Goal: Task Accomplishment & Management: Manage account settings

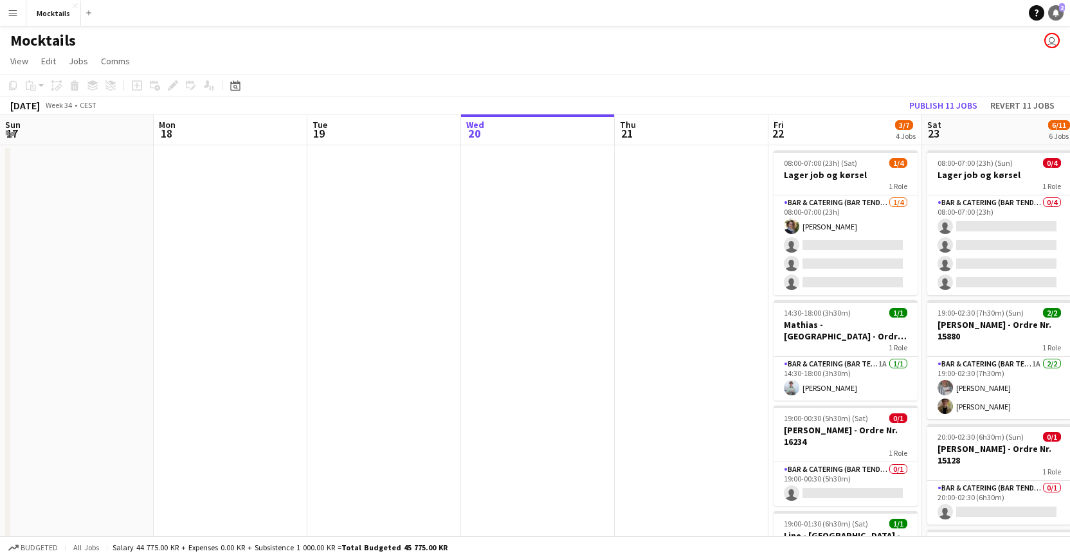
scroll to position [0, 307]
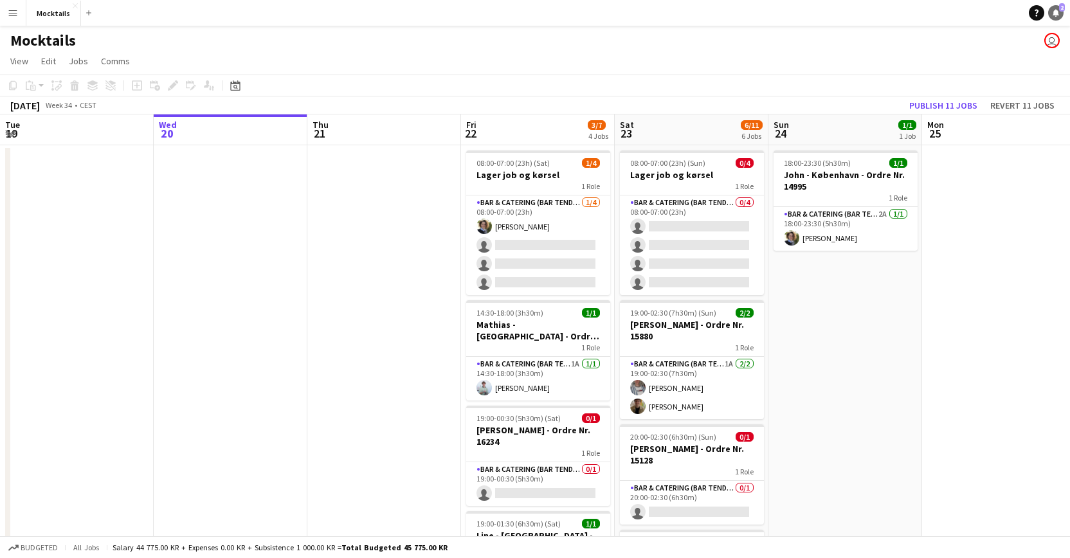
click at [1059, 13] on icon "Notifications" at bounding box center [1056, 13] width 8 height 8
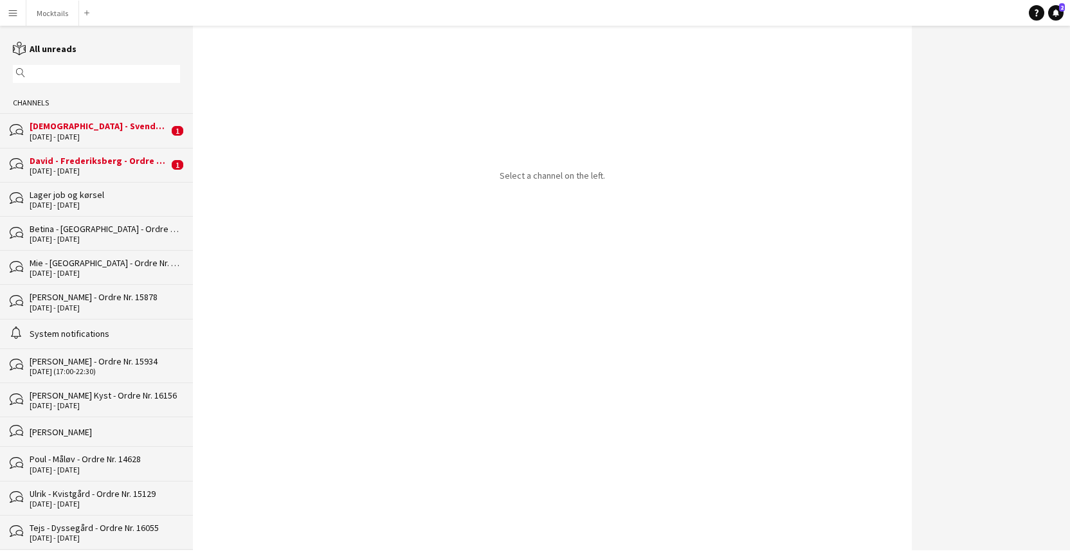
click at [109, 127] on div "[DEMOGRAPHIC_DATA] - Svendborg - Ordre Nr. 12836" at bounding box center [99, 126] width 139 height 12
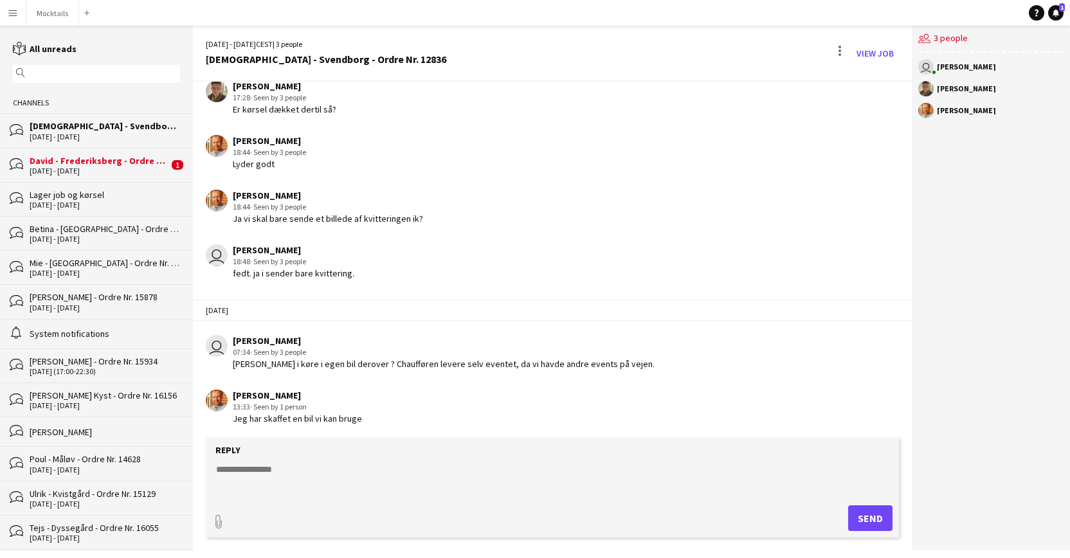
click at [348, 478] on textarea at bounding box center [555, 479] width 681 height 33
type textarea "****"
click at [875, 517] on button "Send" at bounding box center [870, 519] width 44 height 26
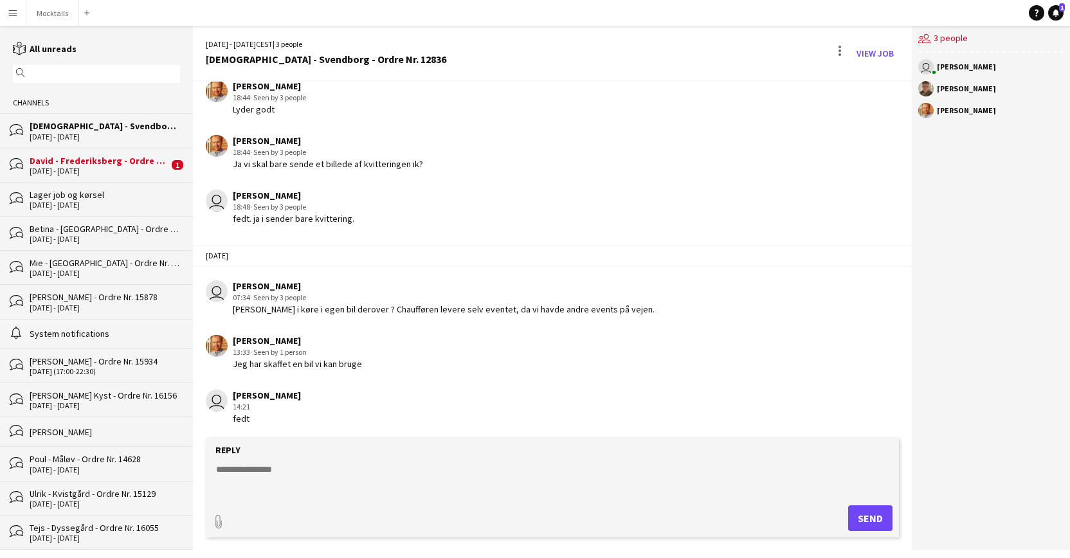
click at [94, 158] on div "David - Frederiksberg - Ordre Nr. 16038" at bounding box center [99, 161] width 139 height 12
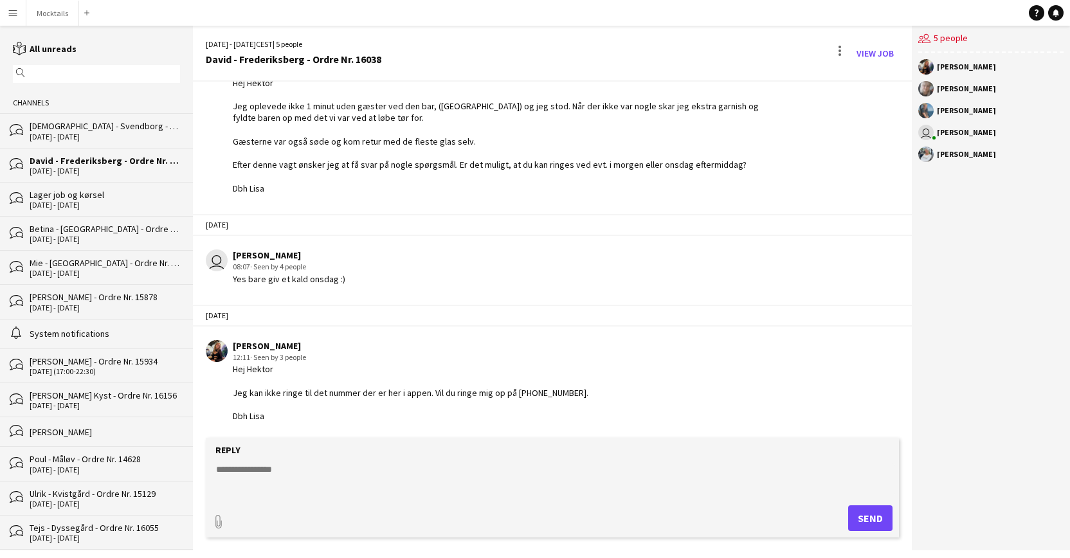
click at [367, 418] on div "Hej Hektor Jeg kan ikke ringe til det nummer der er her i appen. Vil du ringe m…" at bounding box center [411, 392] width 356 height 59
click at [60, 17] on button "Mocktails Close" at bounding box center [52, 13] width 53 height 25
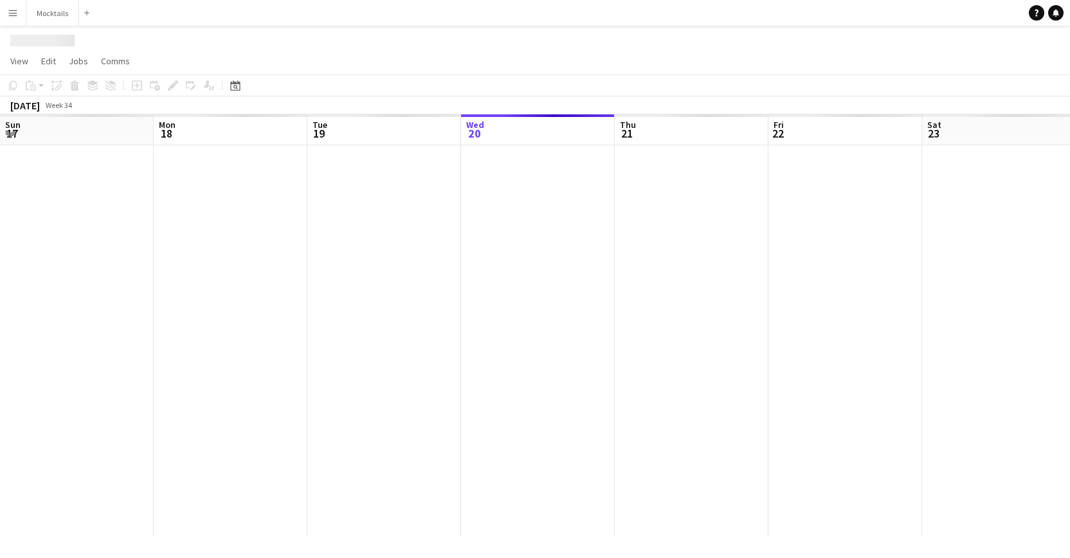
scroll to position [0, 307]
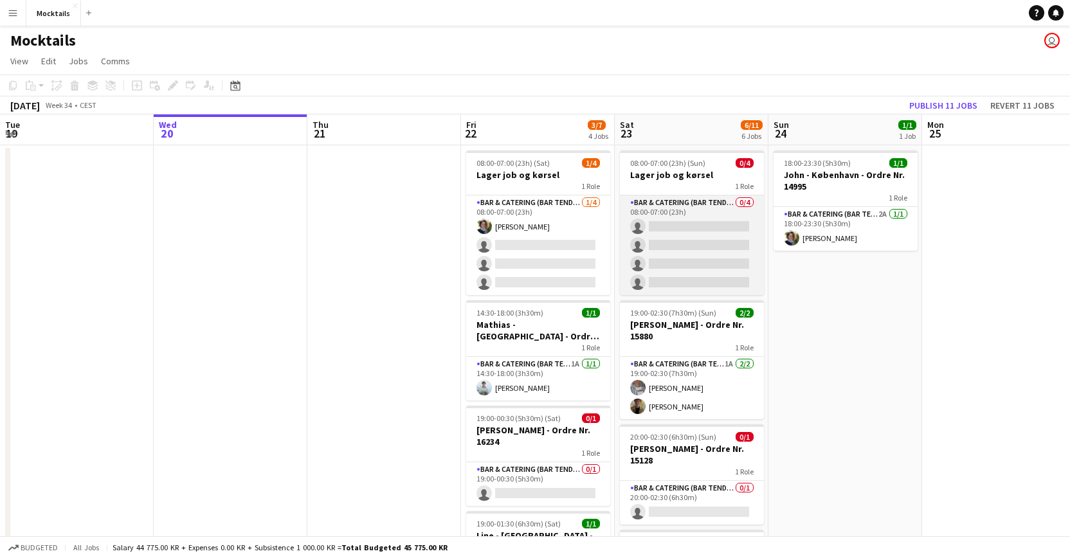
click at [709, 243] on app-card-role "Bar & Catering (Bar Tender) 0/4 08:00-07:00 (23h) single-neutral-actions single…" at bounding box center [692, 246] width 144 height 100
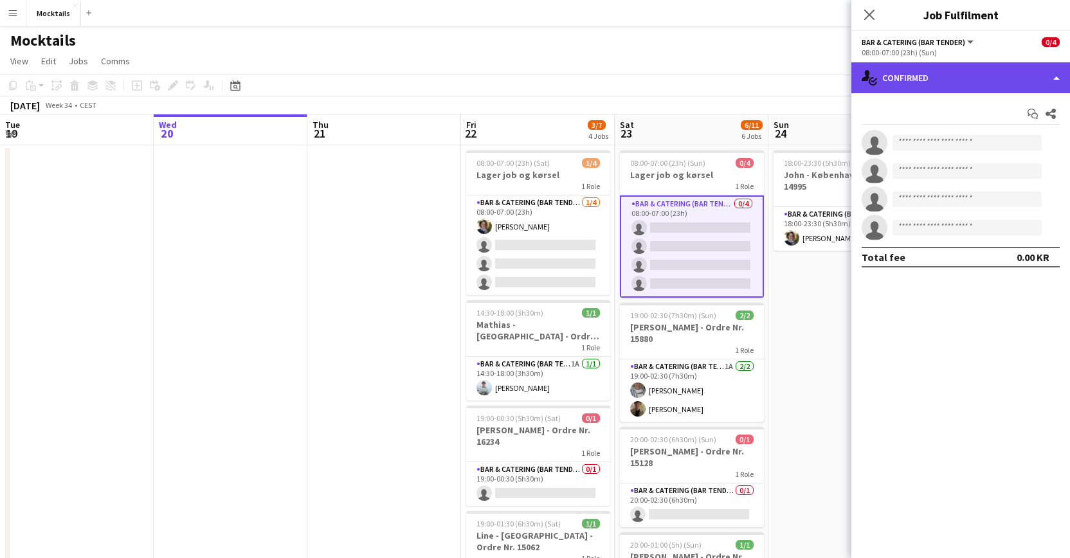
click at [894, 82] on div "single-neutral-actions-check-2 Confirmed" at bounding box center [961, 77] width 219 height 31
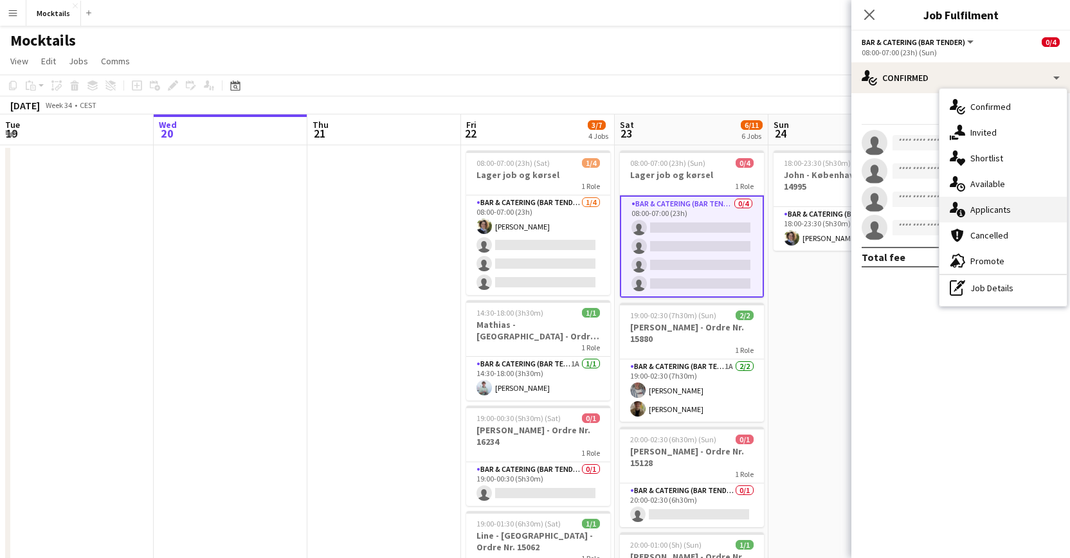
click at [965, 208] on icon "single-neutral-actions-information" at bounding box center [957, 209] width 15 height 15
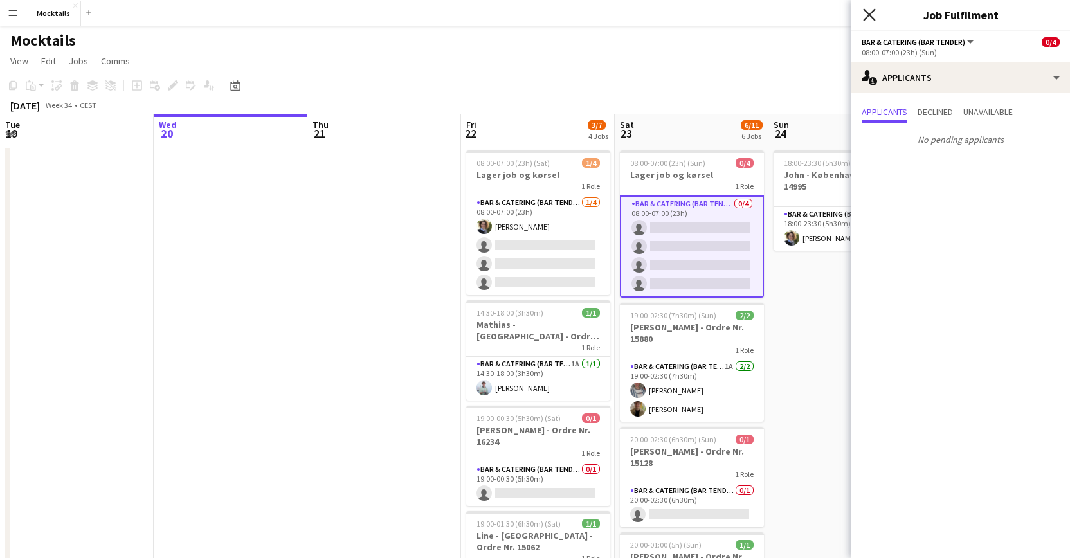
click at [867, 15] on icon "Close pop-in" at bounding box center [869, 14] width 12 height 12
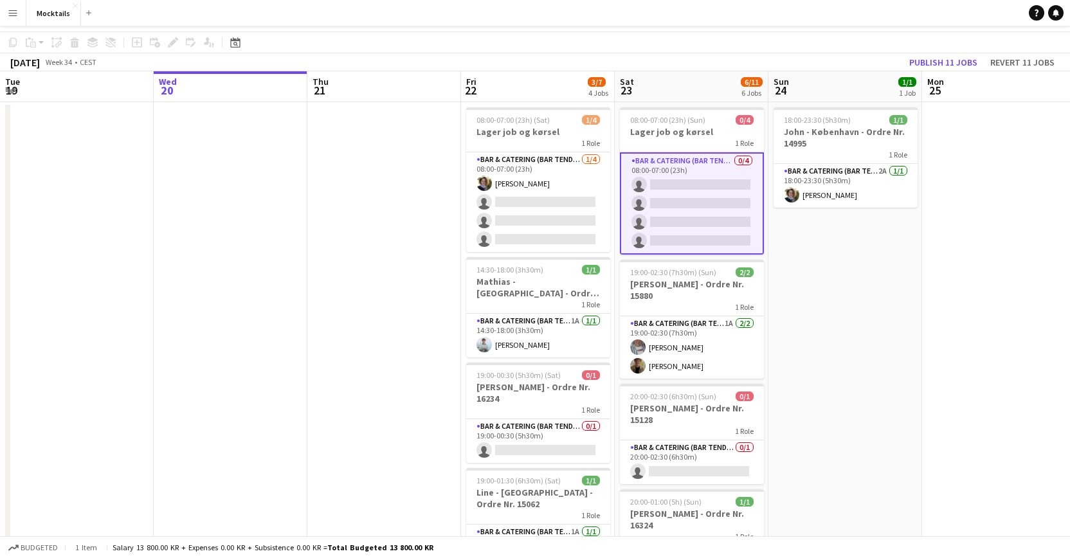
scroll to position [44, 0]
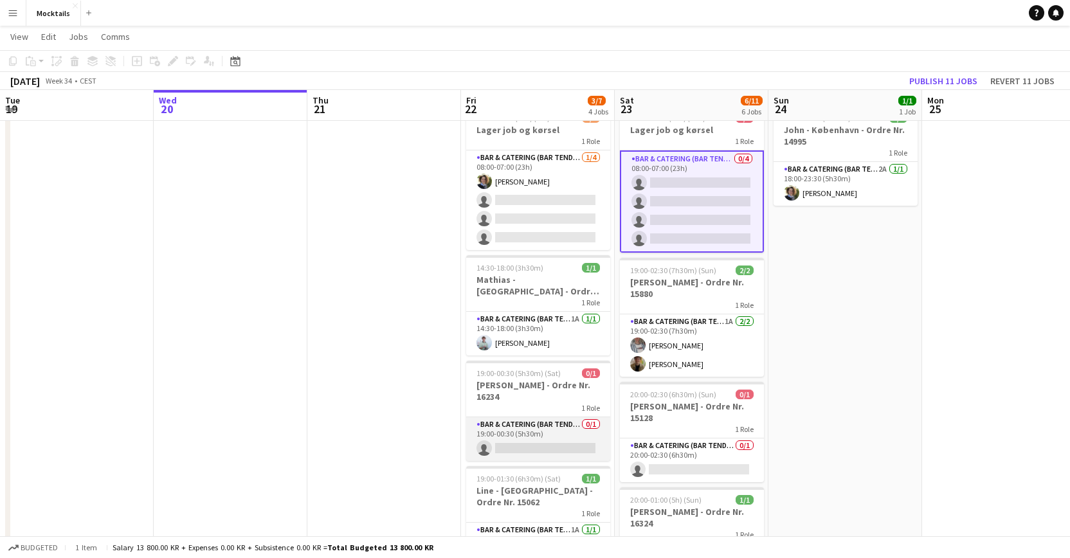
click at [536, 421] on app-card-role "Bar & Catering (Bar Tender) 0/1 19:00-00:30 (5h30m) single-neutral-actions" at bounding box center [538, 439] width 144 height 44
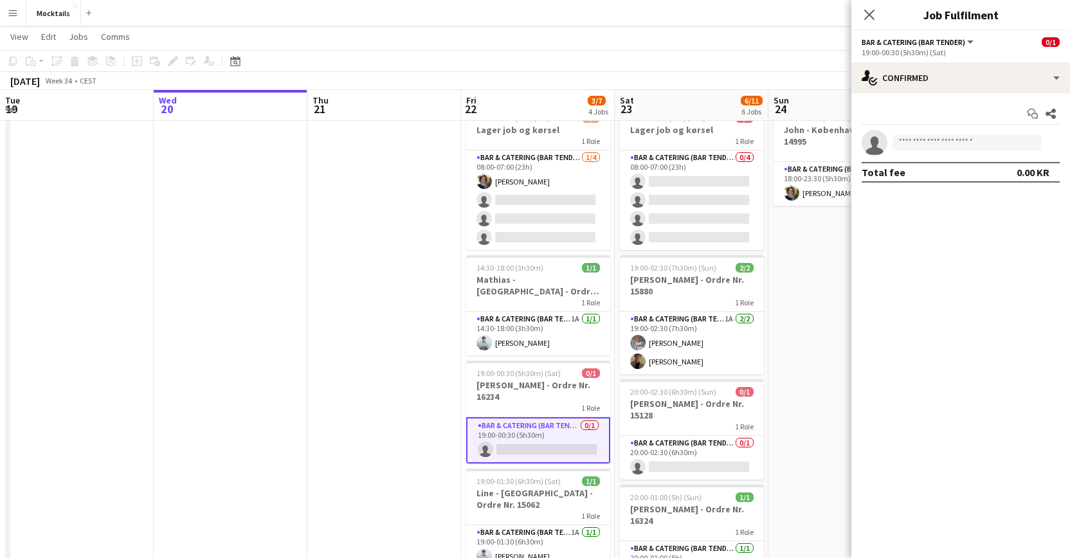
click at [20, 15] on button "Menu" at bounding box center [13, 13] width 26 height 26
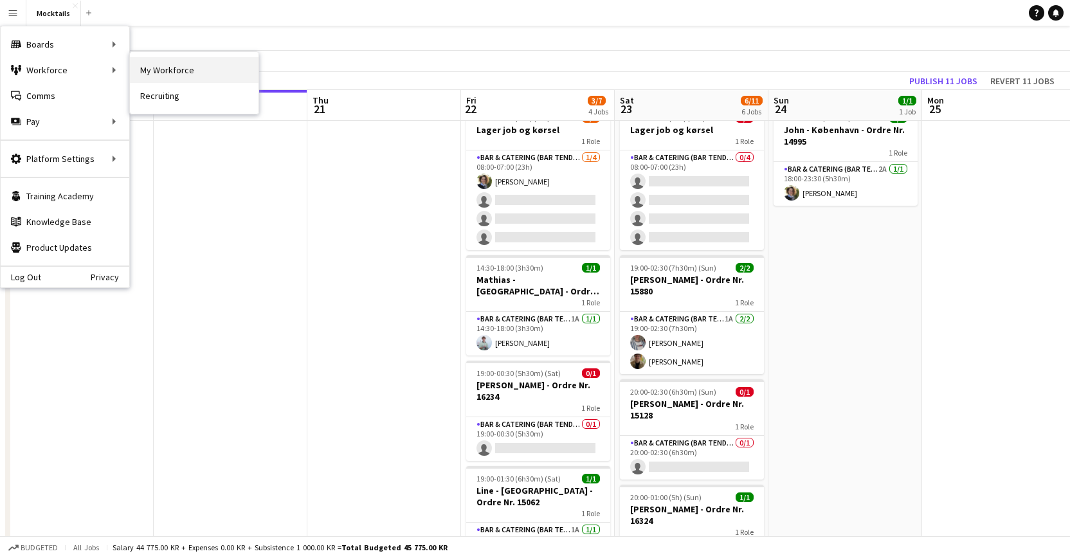
click at [165, 67] on link "My Workforce" at bounding box center [194, 70] width 129 height 26
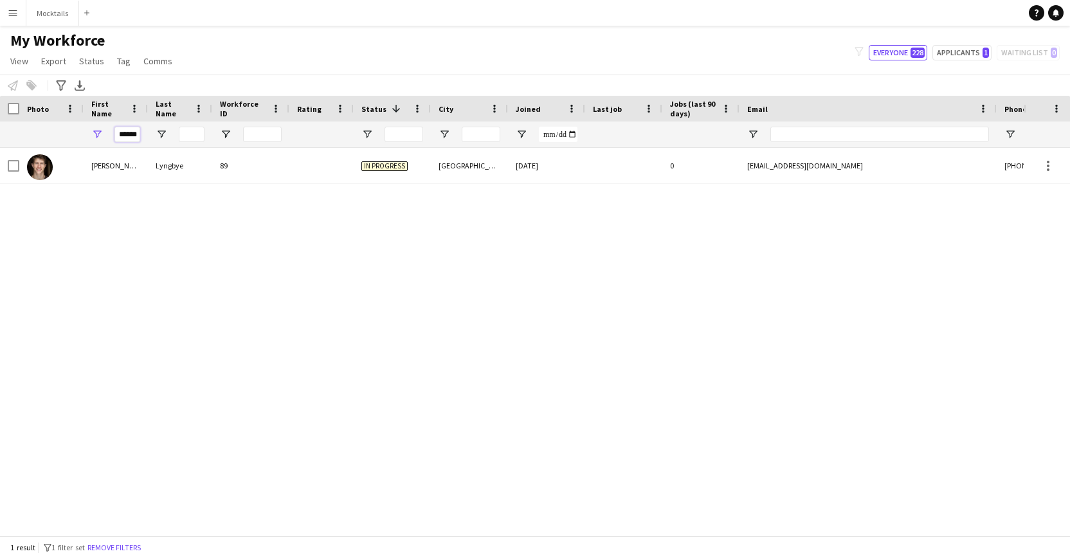
click at [131, 133] on input "******" at bounding box center [127, 134] width 26 height 15
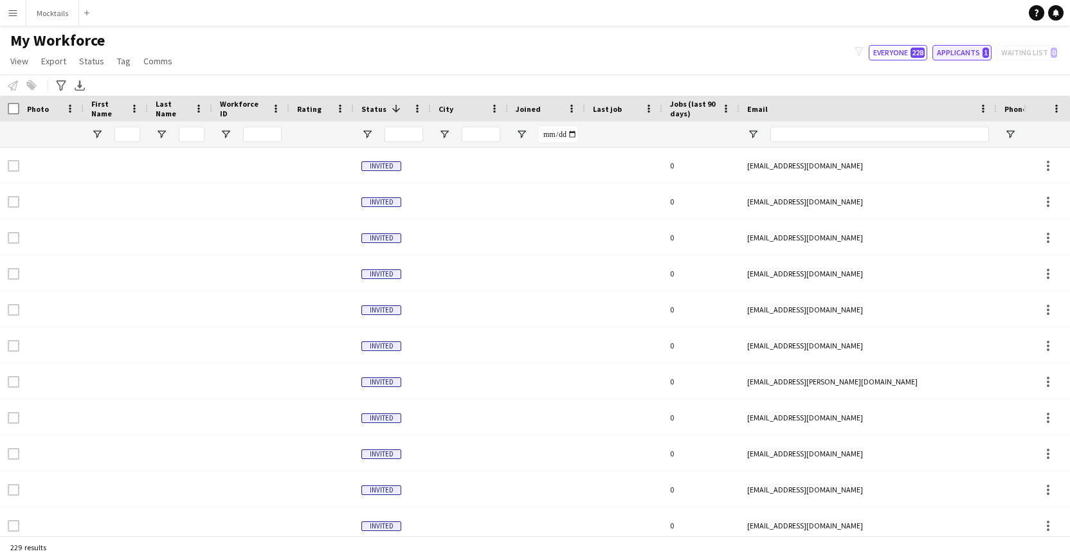
click at [981, 52] on button "Applicants 1" at bounding box center [962, 52] width 59 height 15
type input "**********"
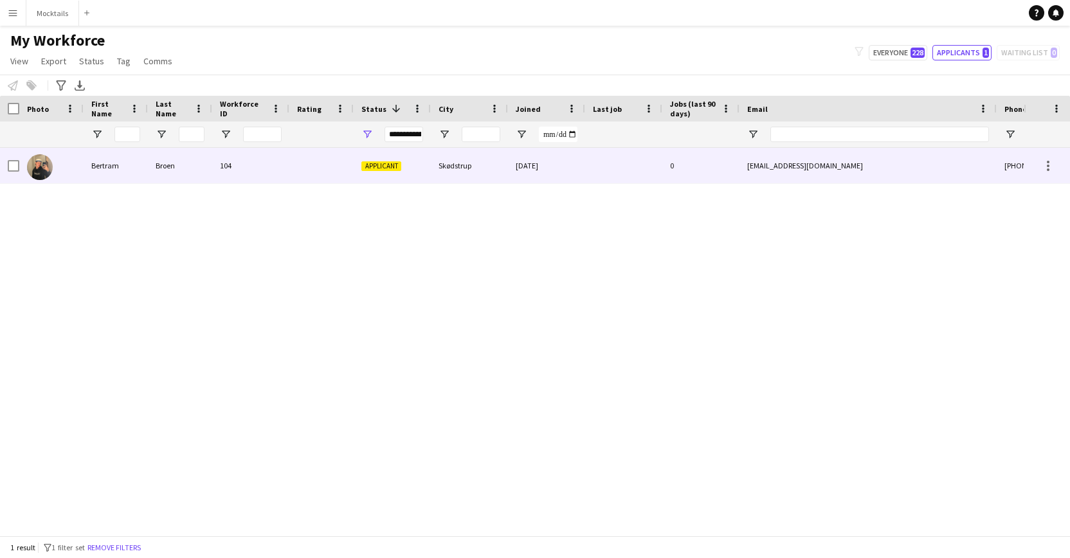
click at [296, 169] on div at bounding box center [321, 165] width 64 height 35
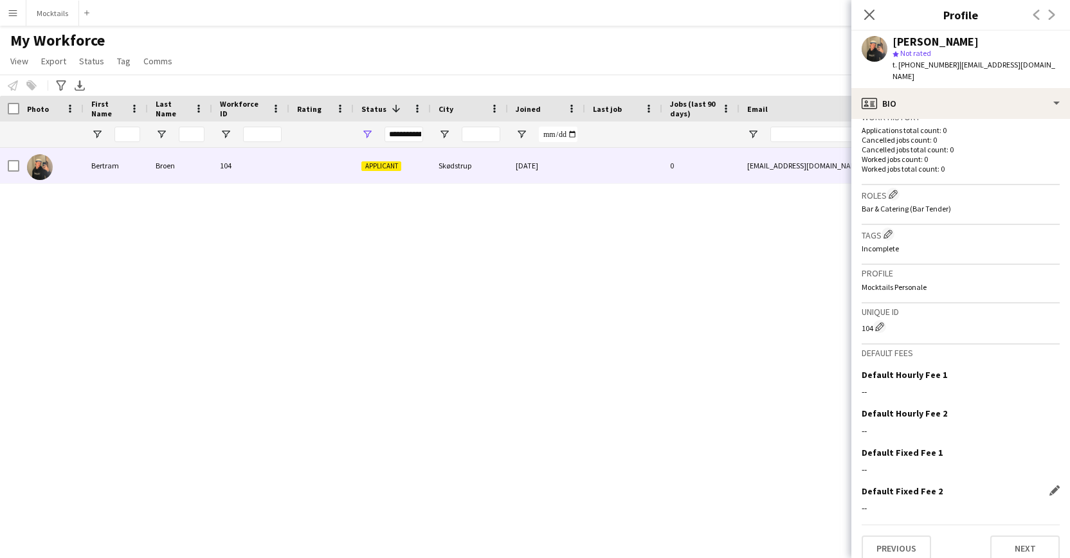
scroll to position [325, 0]
click at [1033, 538] on button "Next" at bounding box center [1024, 550] width 69 height 26
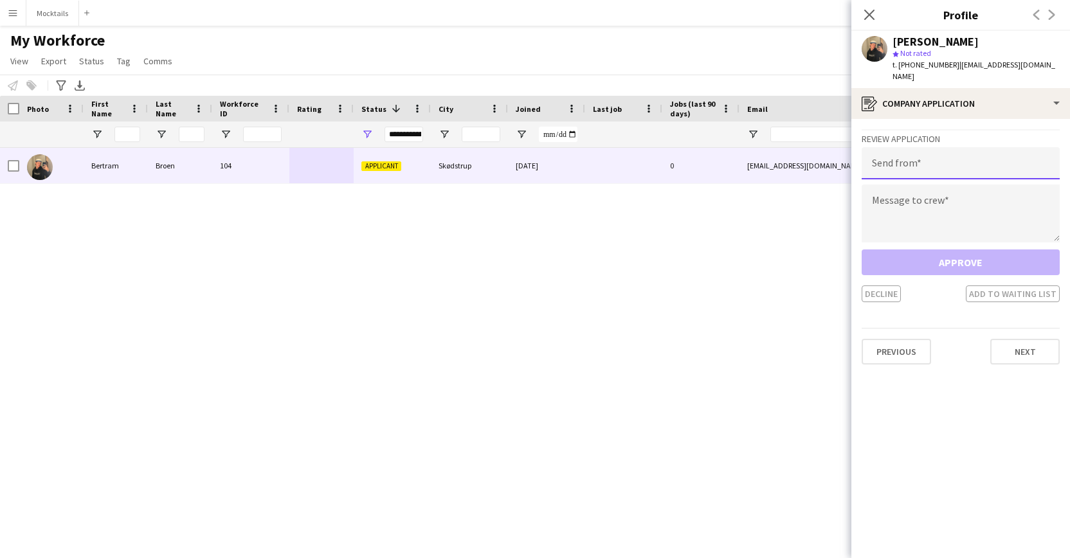
click at [929, 158] on input "email" at bounding box center [961, 163] width 198 height 32
paste input "**********"
type input "**********"
click at [930, 192] on textarea at bounding box center [961, 214] width 198 height 58
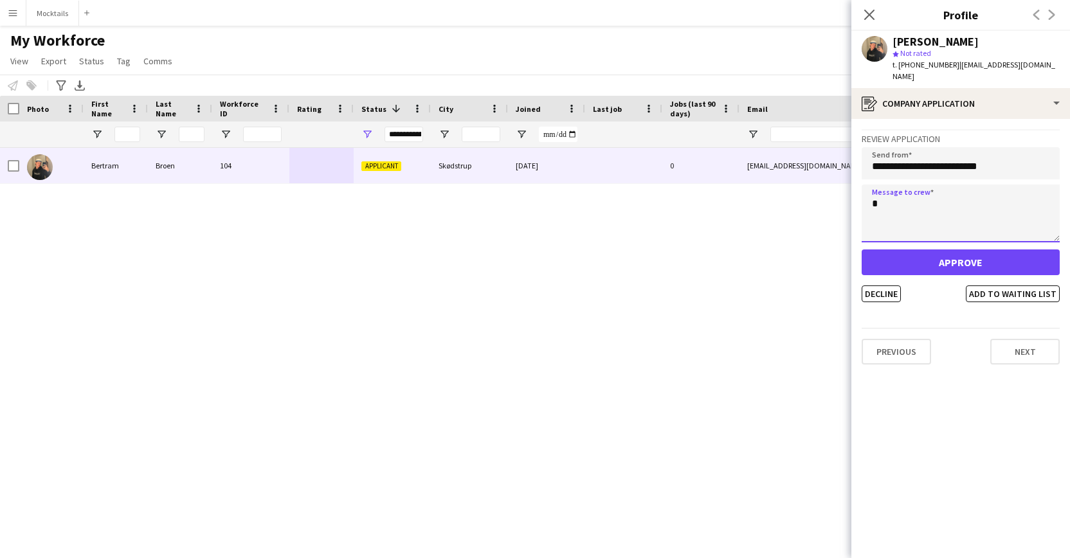
type textarea "*"
click at [956, 255] on button "Approve" at bounding box center [961, 263] width 198 height 26
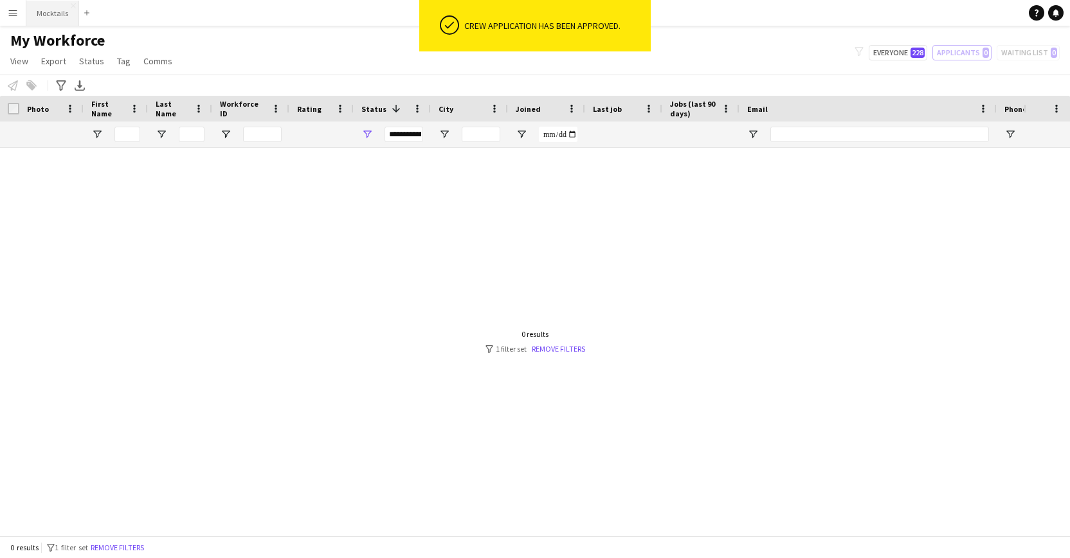
click at [51, 20] on button "Mocktails Close" at bounding box center [52, 13] width 53 height 25
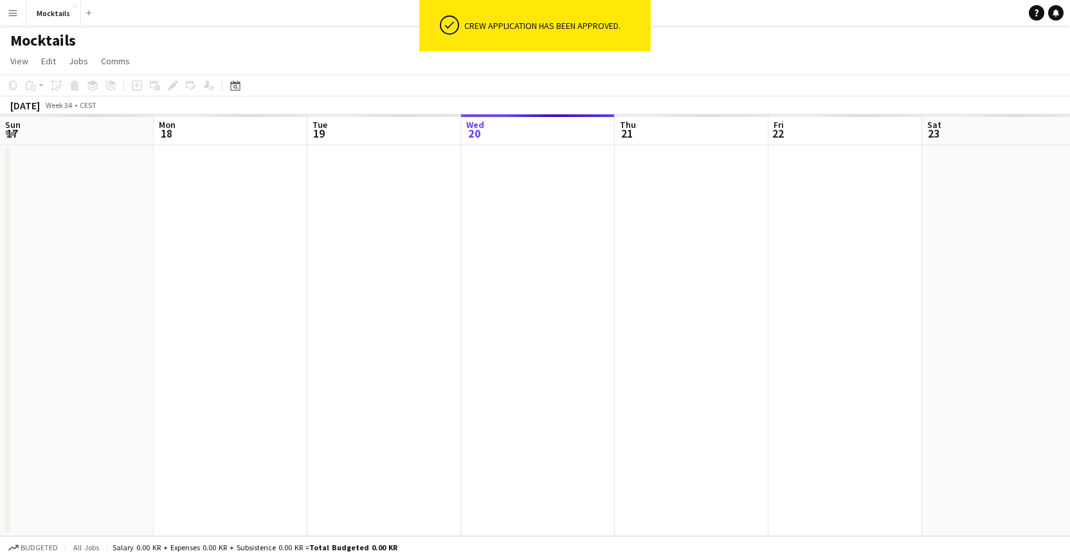
scroll to position [0, 307]
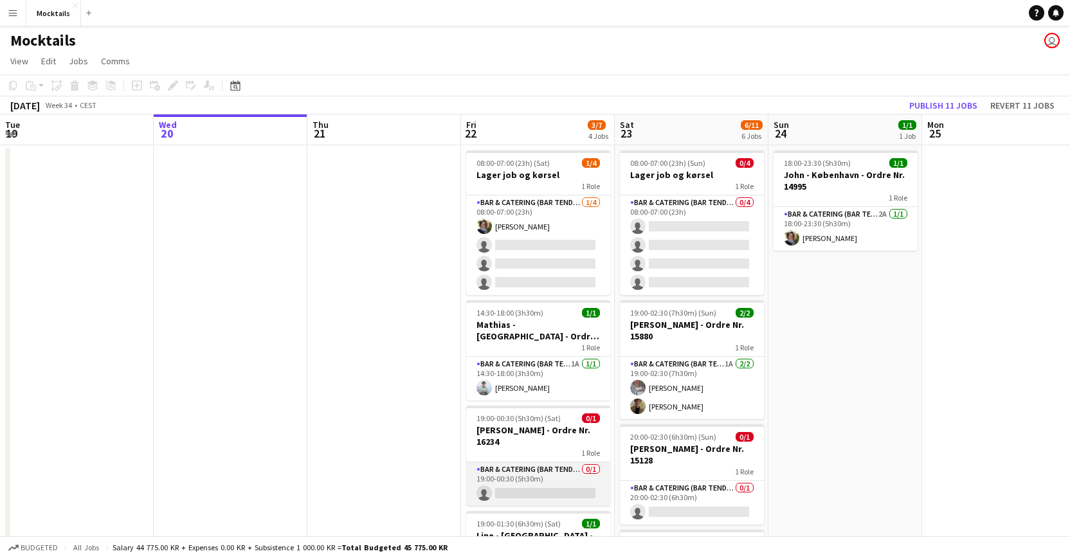
click at [550, 464] on app-card-role "Bar & Catering (Bar Tender) 0/1 19:00-00:30 (5h30m) single-neutral-actions" at bounding box center [538, 484] width 144 height 44
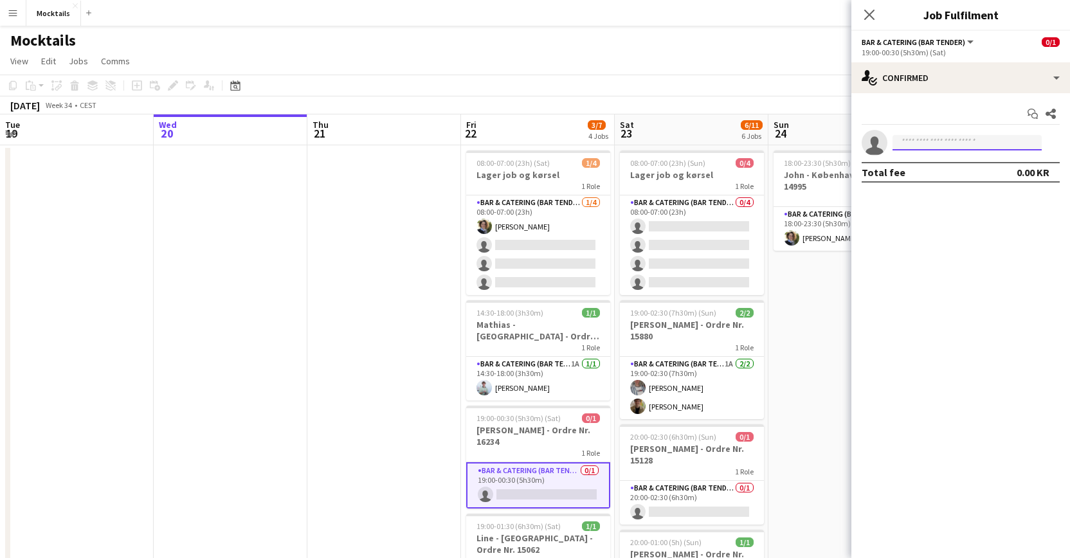
click at [940, 143] on input at bounding box center [967, 142] width 149 height 15
type input "*****"
click at [953, 165] on span "[PERSON_NAME]" at bounding box center [940, 161] width 74 height 11
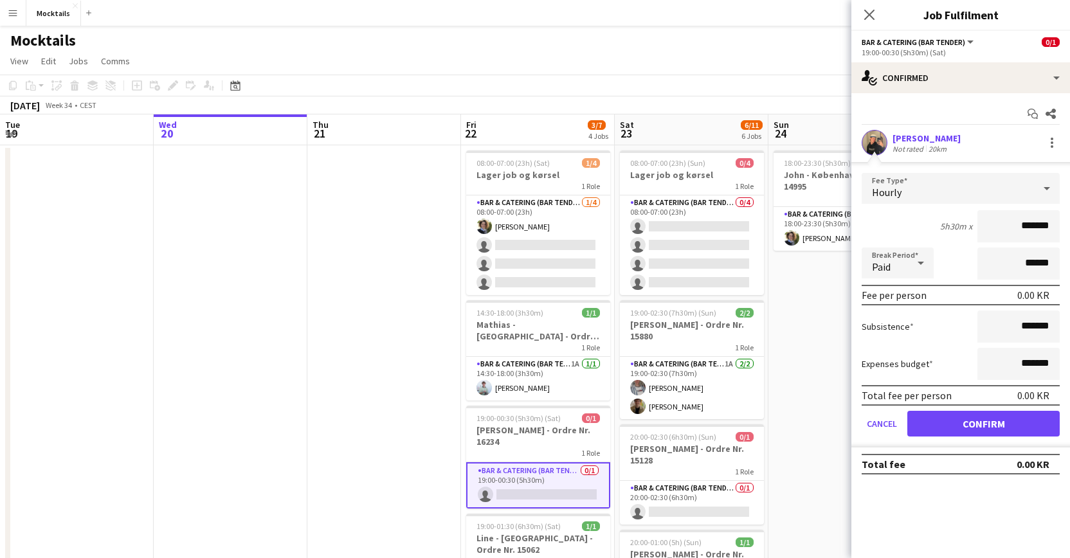
click at [1017, 229] on input "*******" at bounding box center [1019, 226] width 82 height 32
type input "******"
click at [1011, 430] on button "Confirm" at bounding box center [983, 424] width 152 height 26
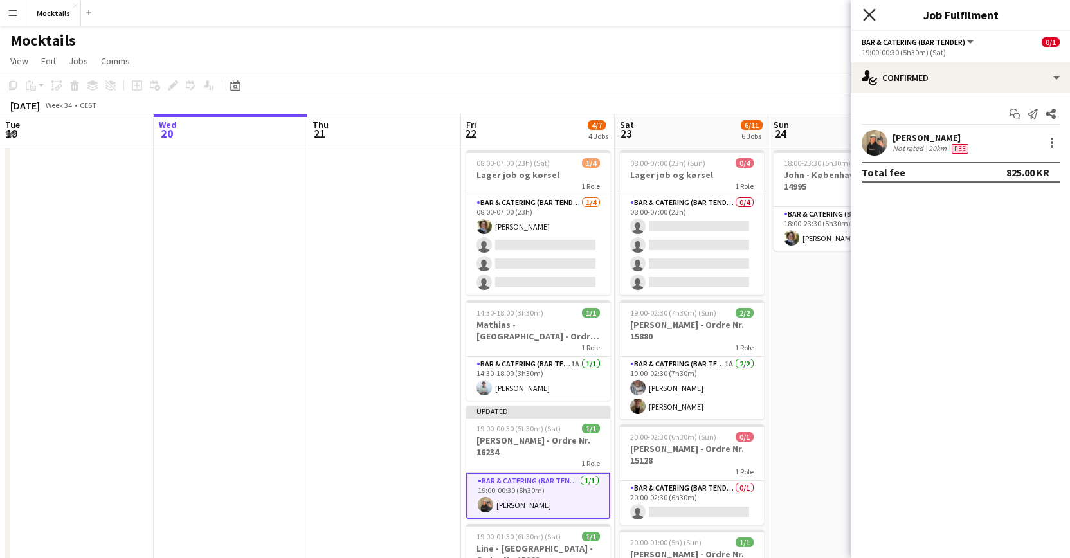
click at [871, 13] on icon at bounding box center [869, 14] width 12 height 12
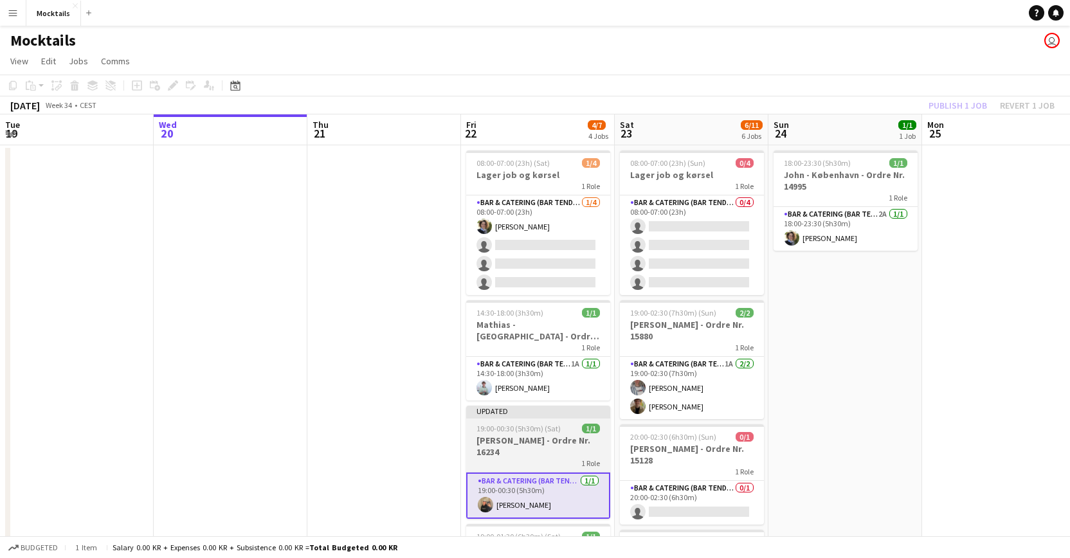
click at [529, 439] on h3 "[PERSON_NAME] - Ordre Nr. 16234" at bounding box center [538, 446] width 144 height 23
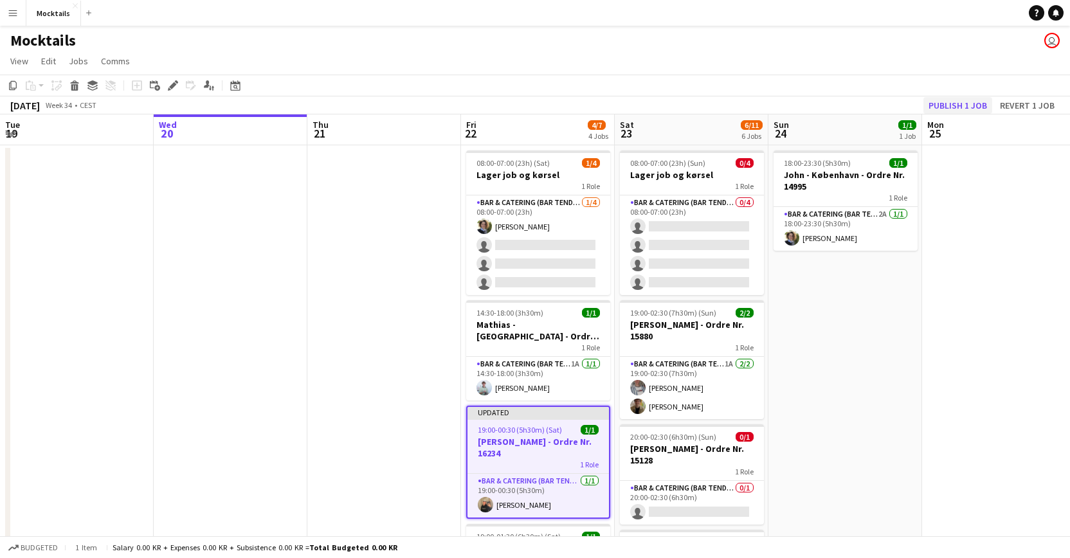
click at [960, 100] on button "Publish 1 job" at bounding box center [958, 105] width 69 height 17
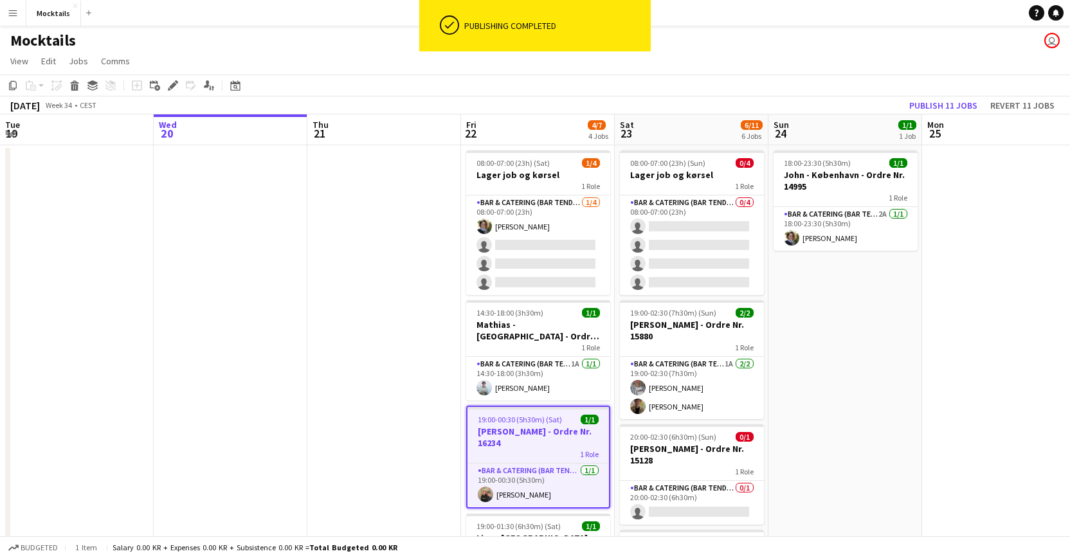
click at [526, 444] on h3 "[PERSON_NAME] - Ordre Nr. 16234" at bounding box center [538, 437] width 141 height 23
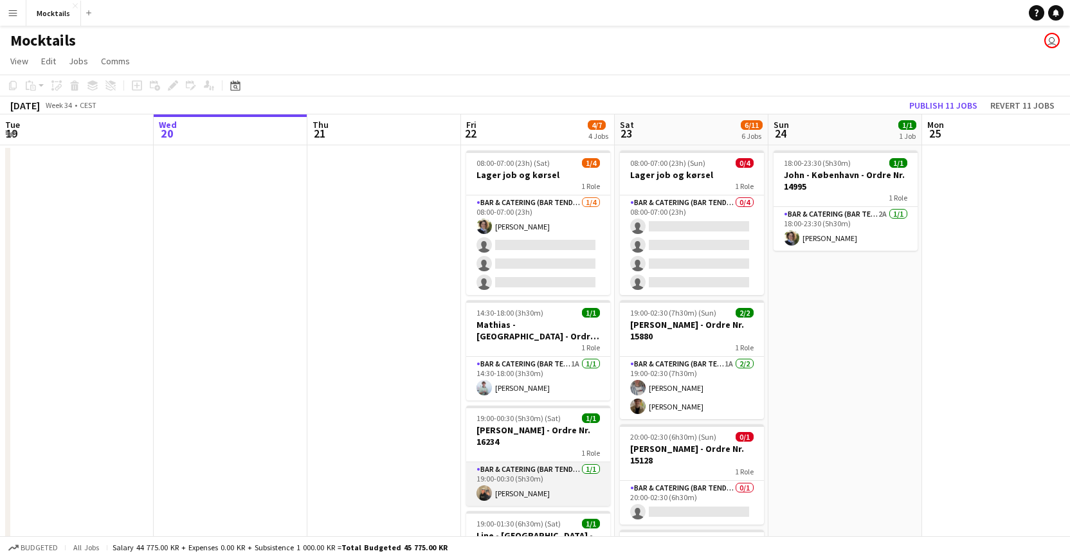
click at [545, 462] on app-card-role "Bar & Catering (Bar Tender) [DATE] 19:00-00:30 (5h30m) [PERSON_NAME]" at bounding box center [538, 484] width 144 height 44
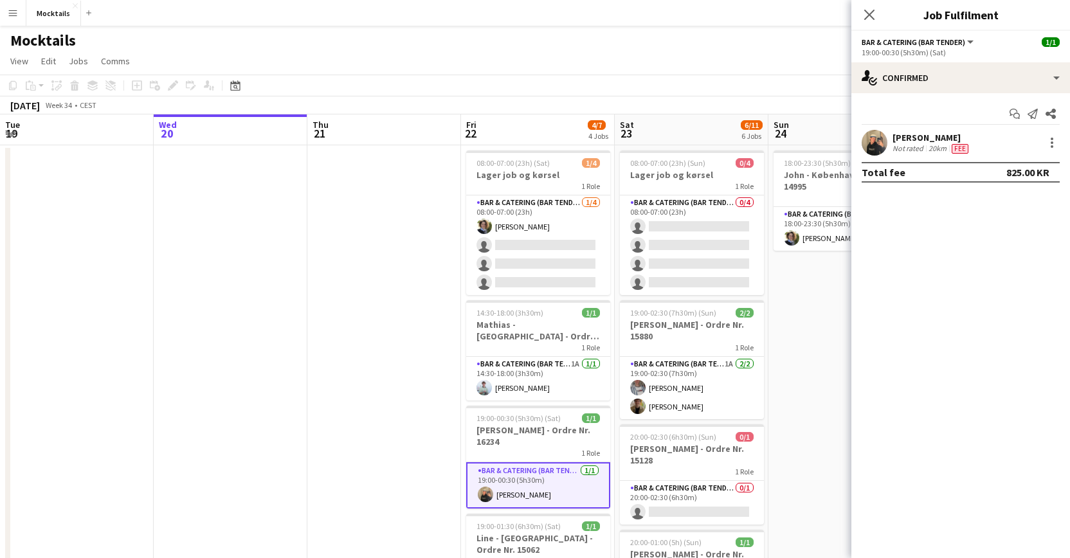
click at [939, 140] on div "[PERSON_NAME]" at bounding box center [932, 138] width 78 height 12
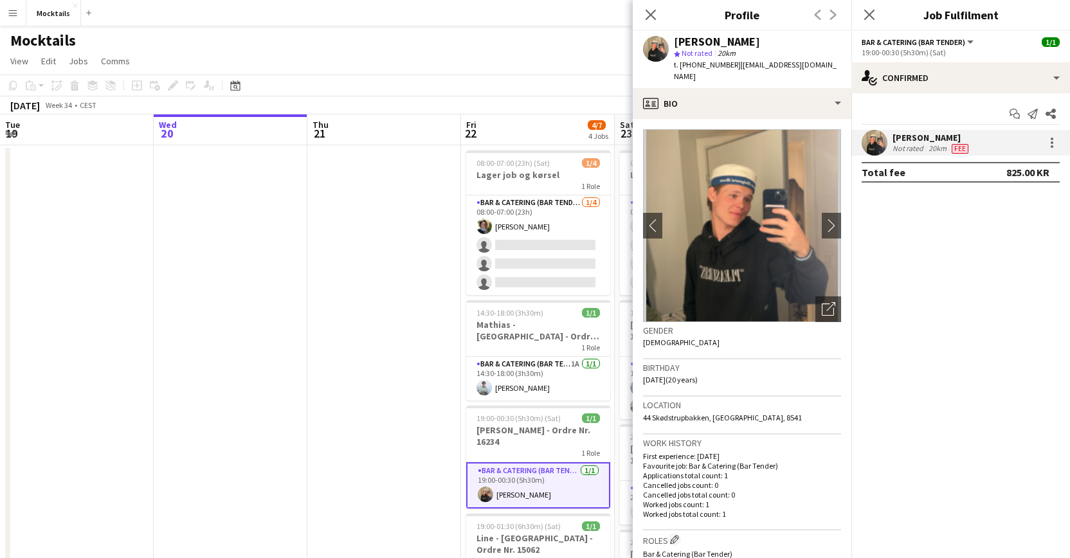
click at [939, 140] on div "[PERSON_NAME]" at bounding box center [932, 138] width 78 height 12
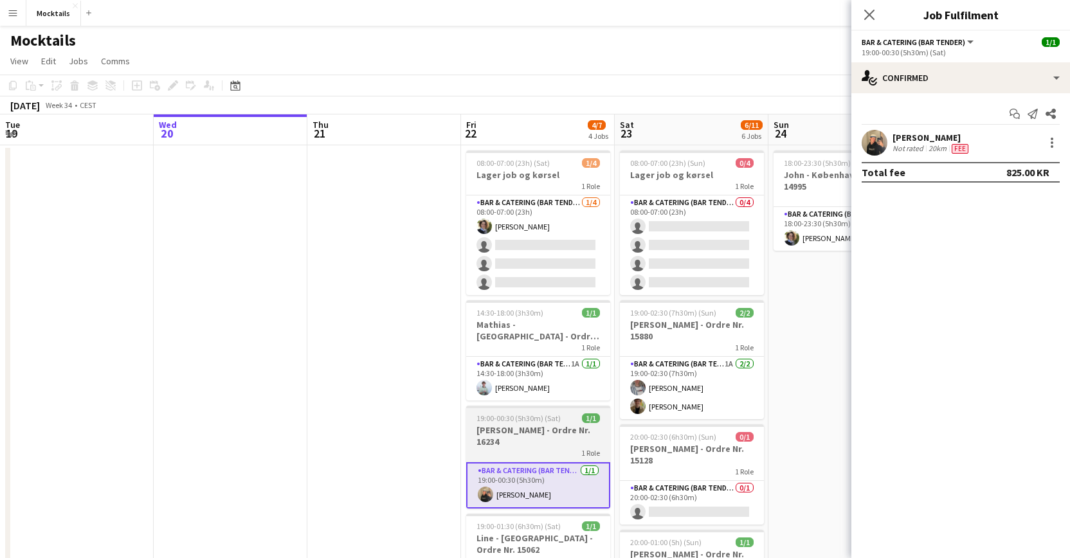
click at [527, 423] on span "19:00-00:30 (5h30m) (Sat)" at bounding box center [519, 419] width 84 height 10
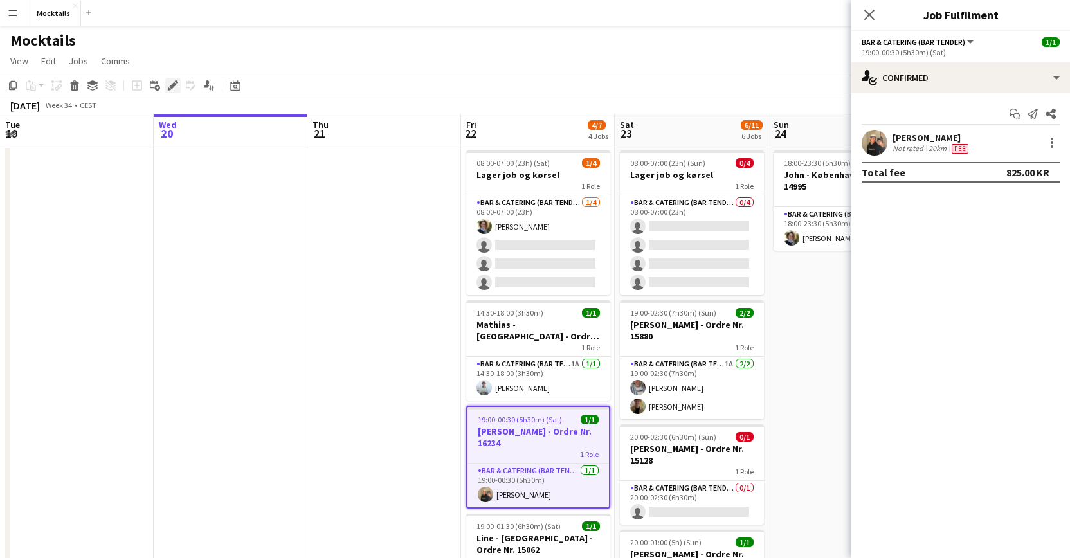
click at [176, 83] on icon "Edit" at bounding box center [173, 85] width 10 height 10
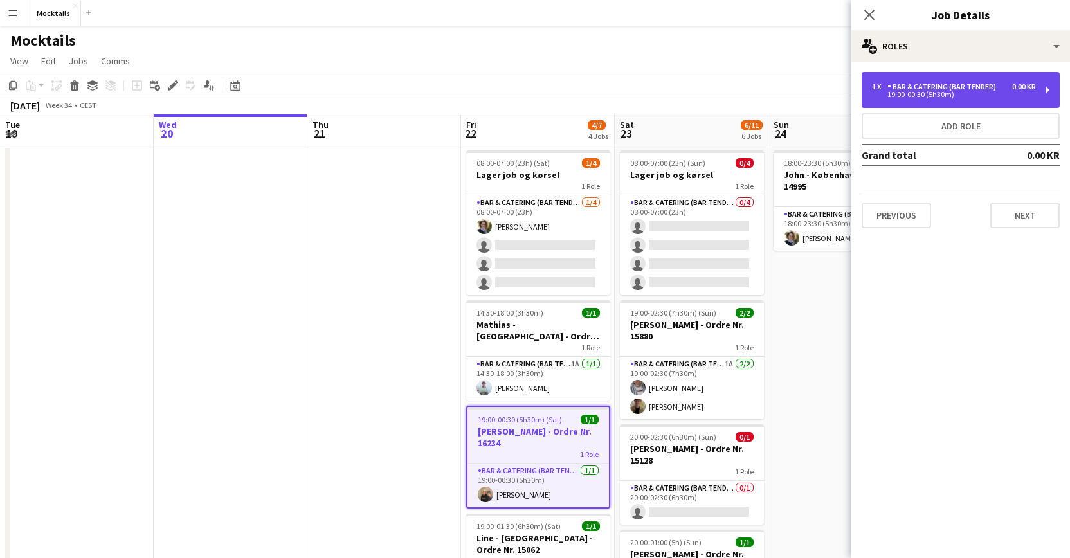
click at [984, 98] on div "1 x Bar & Catering (Bar Tender) 0.00 KR 19:00-00:30 (5h30m)" at bounding box center [961, 90] width 198 height 36
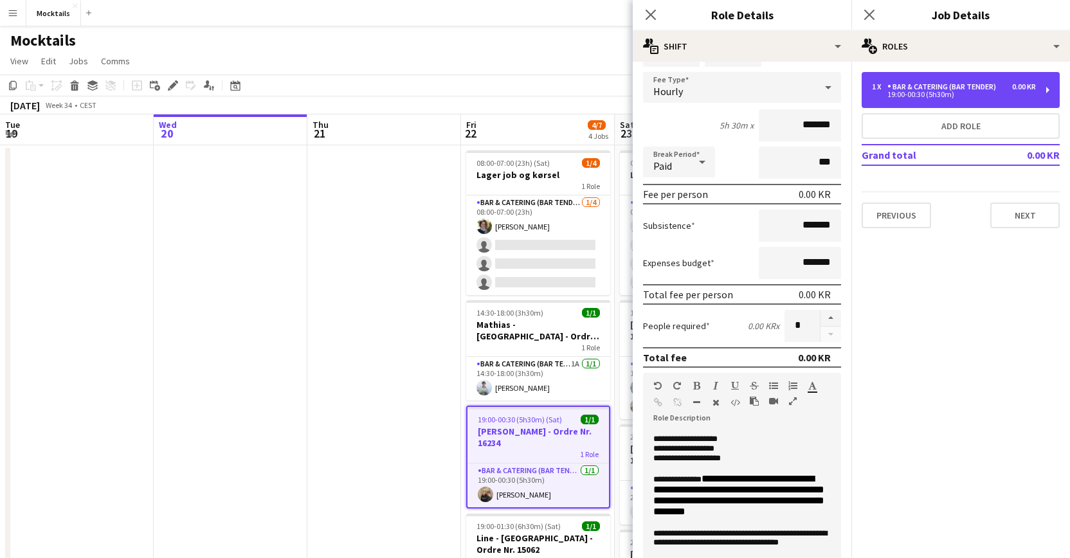
scroll to position [21, 0]
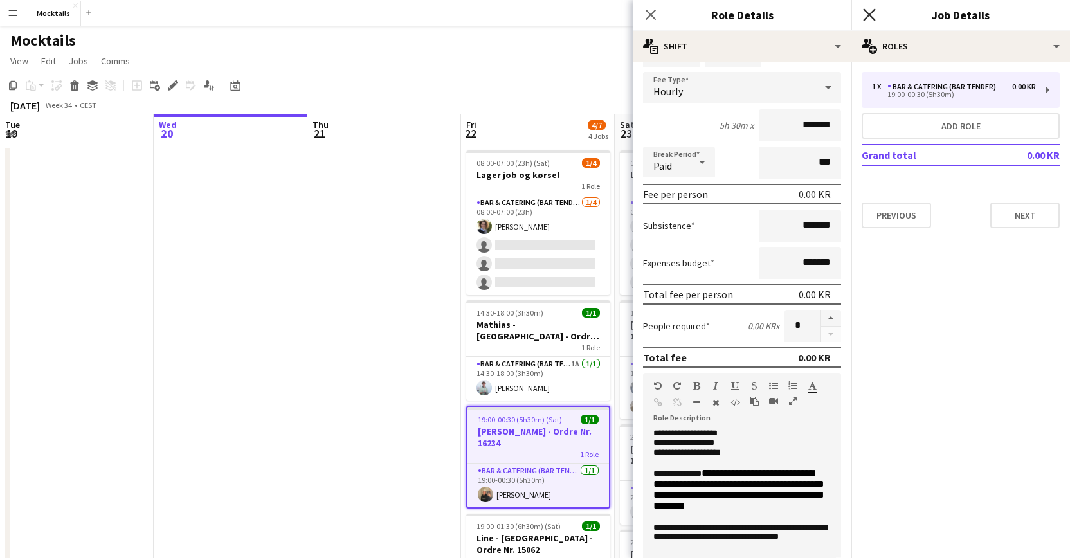
click at [874, 17] on icon "Close pop-in" at bounding box center [869, 14] width 12 height 12
